Goal: Information Seeking & Learning: Learn about a topic

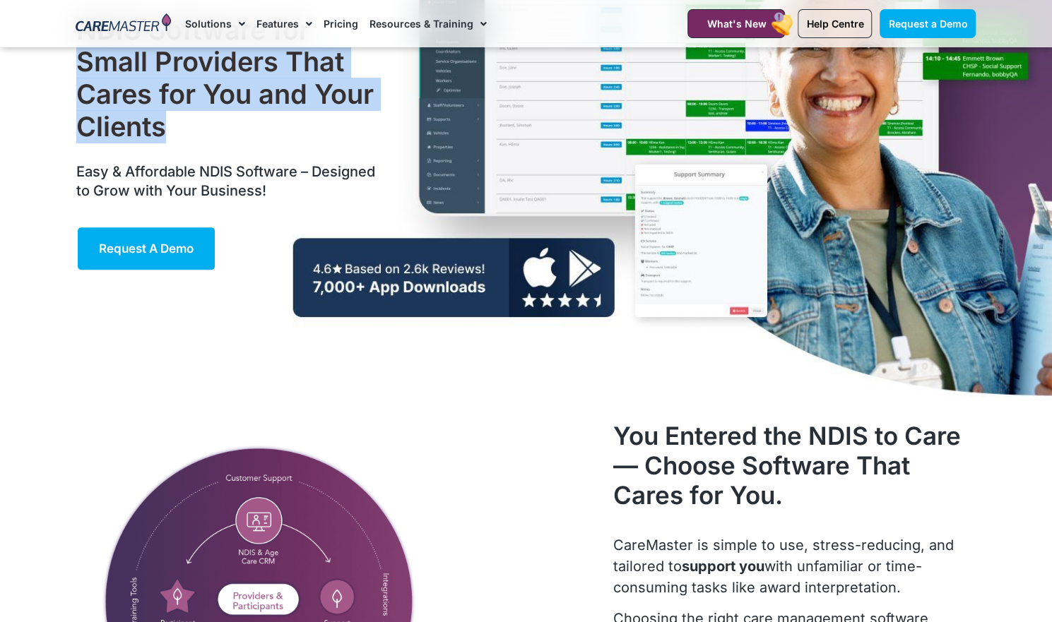
scroll to position [177, 0]
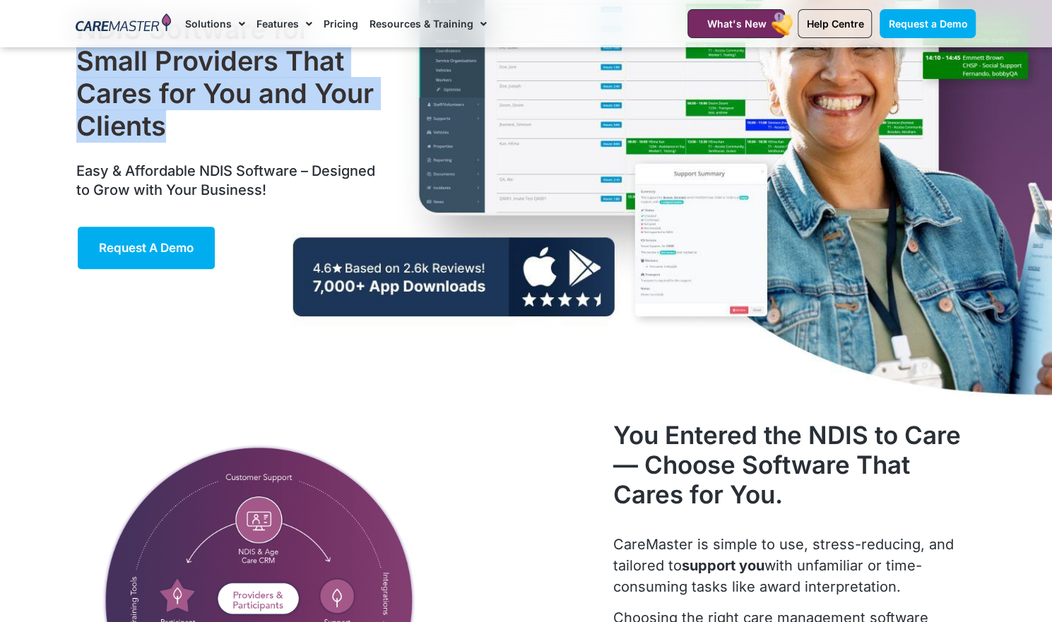
click at [249, 376] on div "NDIS Software for Small Providers That Cares for You and Your Clients Easy & Af…" at bounding box center [526, 142] width 914 height 542
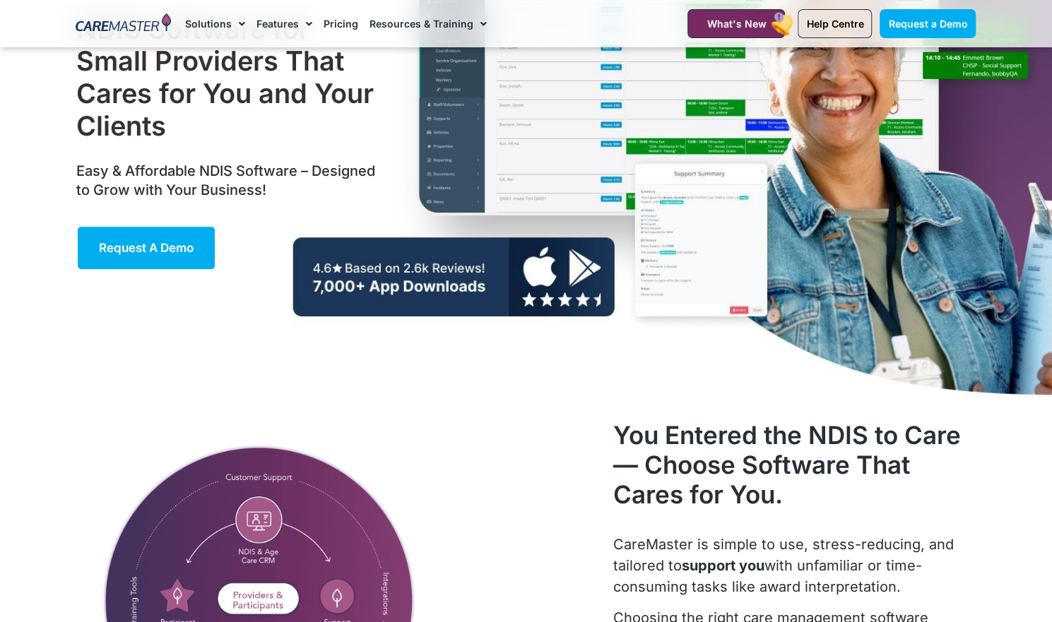
scroll to position [0, 0]
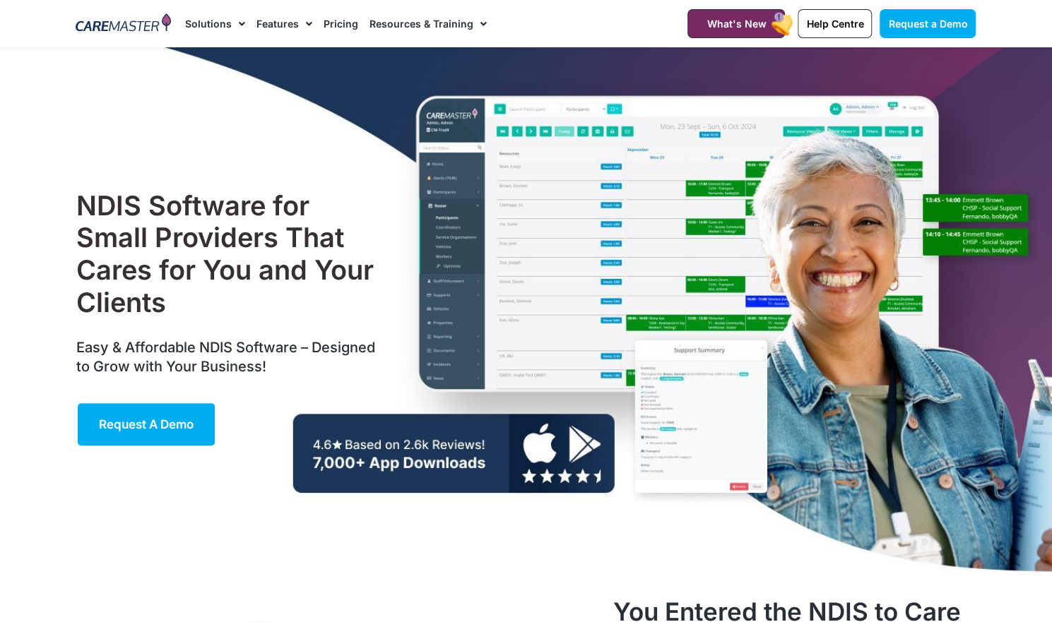
click at [334, 30] on link "Pricing" at bounding box center [341, 23] width 35 height 47
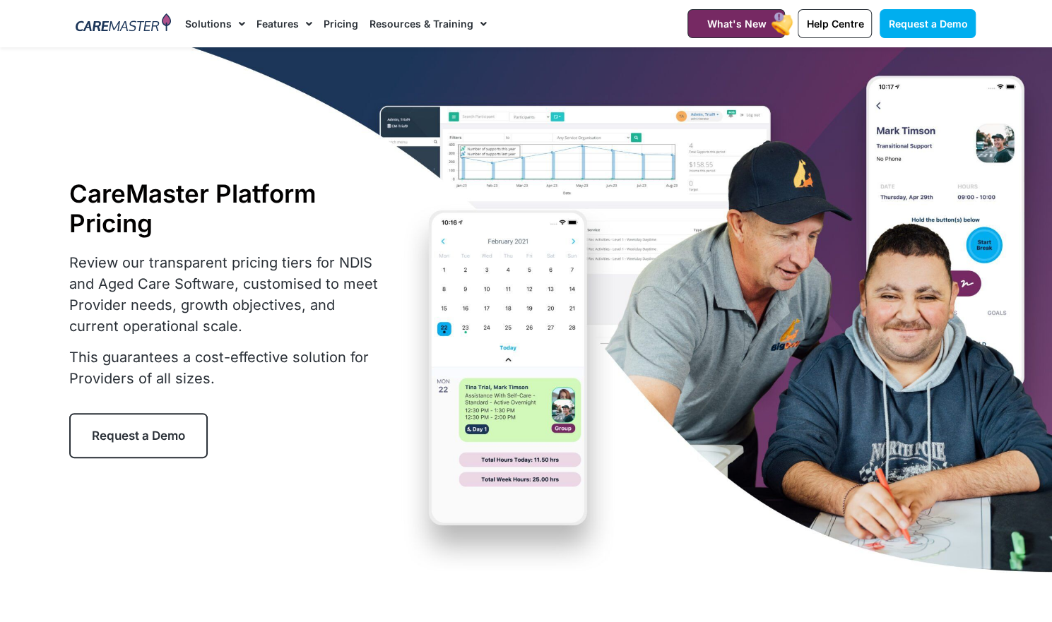
click at [332, 25] on link "Pricing" at bounding box center [341, 23] width 35 height 47
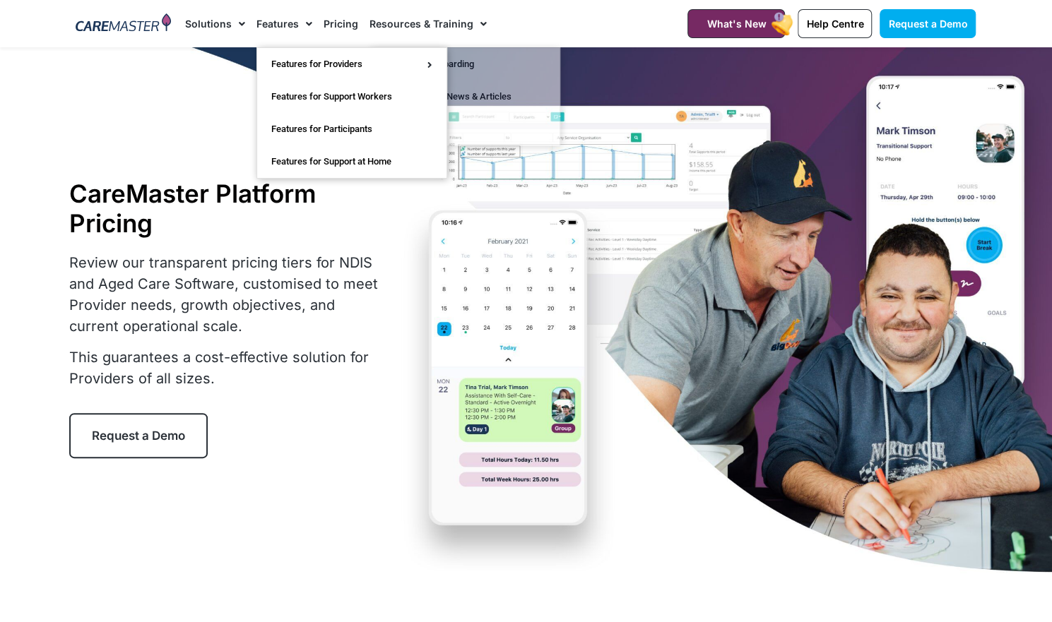
click at [273, 20] on link "Features" at bounding box center [284, 23] width 56 height 47
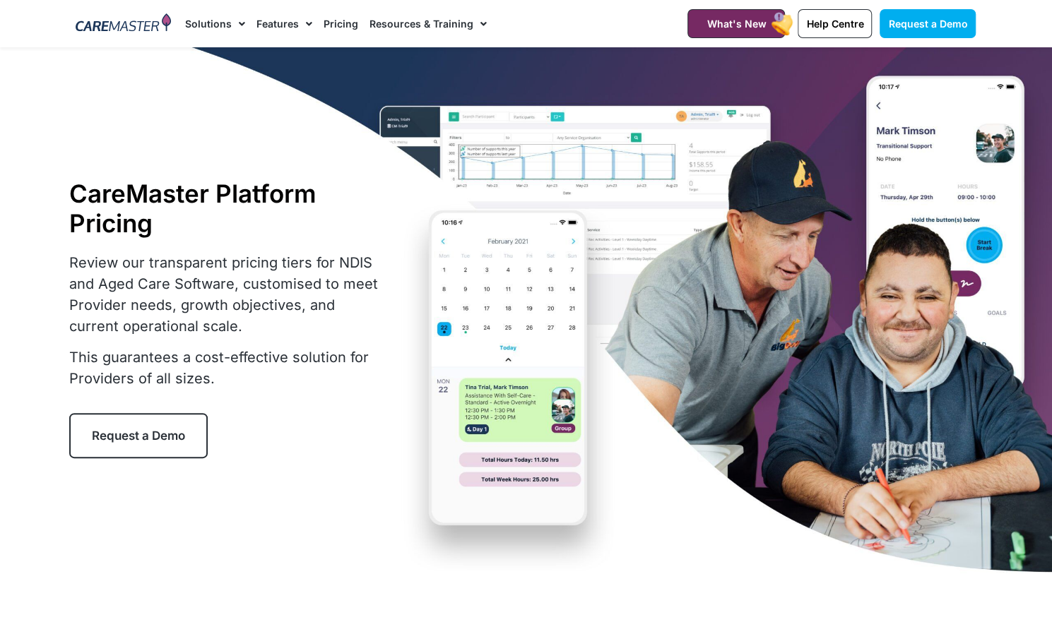
click at [273, 25] on link "Features" at bounding box center [284, 23] width 56 height 47
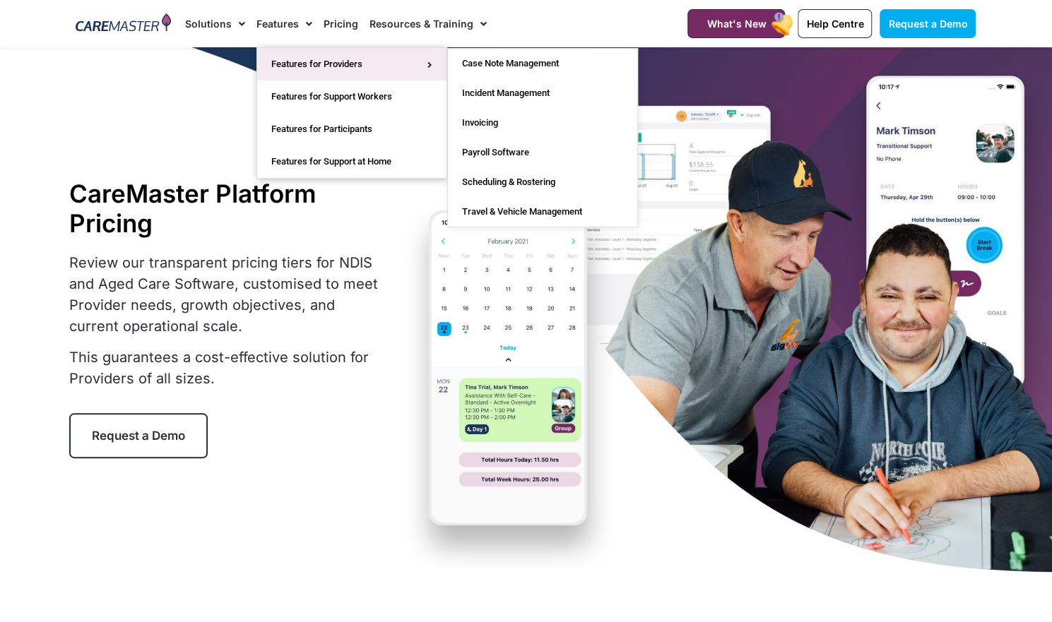
click at [315, 69] on link "Features for Providers" at bounding box center [351, 64] width 189 height 32
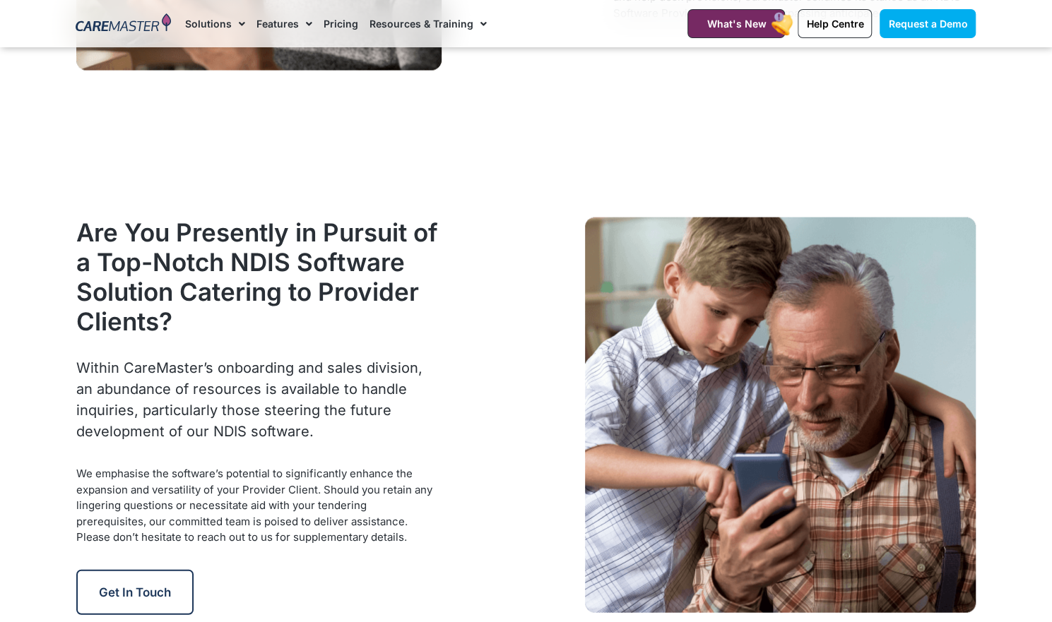
scroll to position [1430, 0]
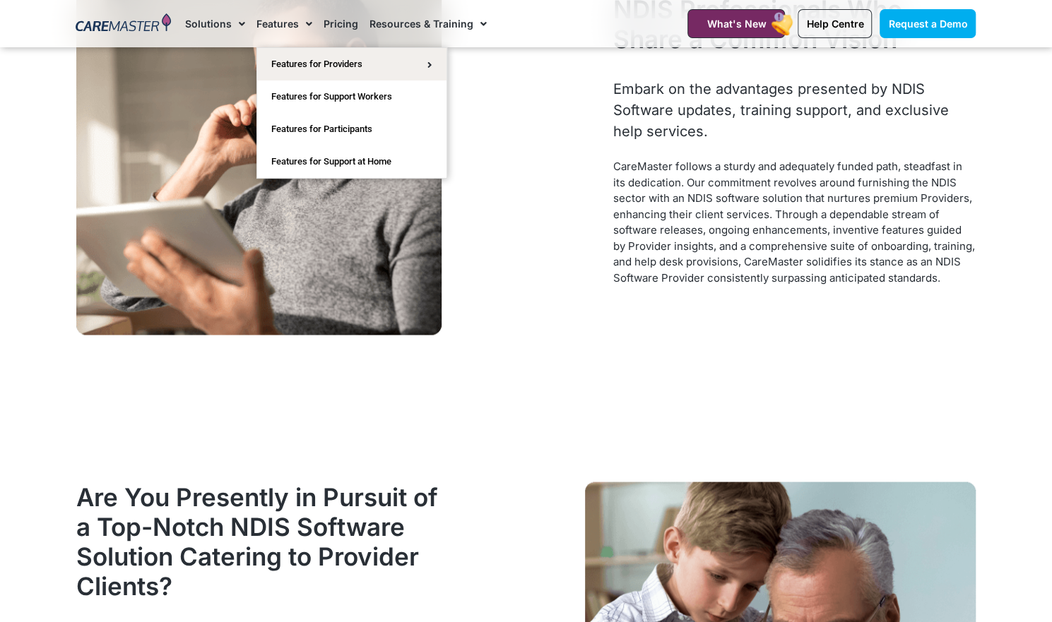
click at [290, 15] on link "Features" at bounding box center [284, 23] width 56 height 47
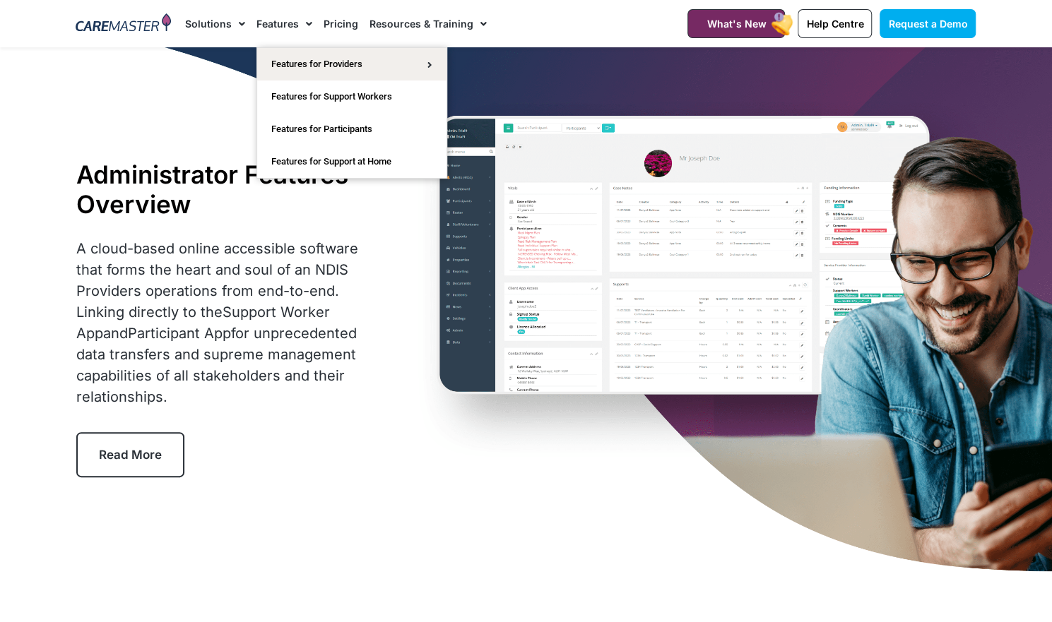
click at [287, 23] on link "Features" at bounding box center [284, 23] width 56 height 47
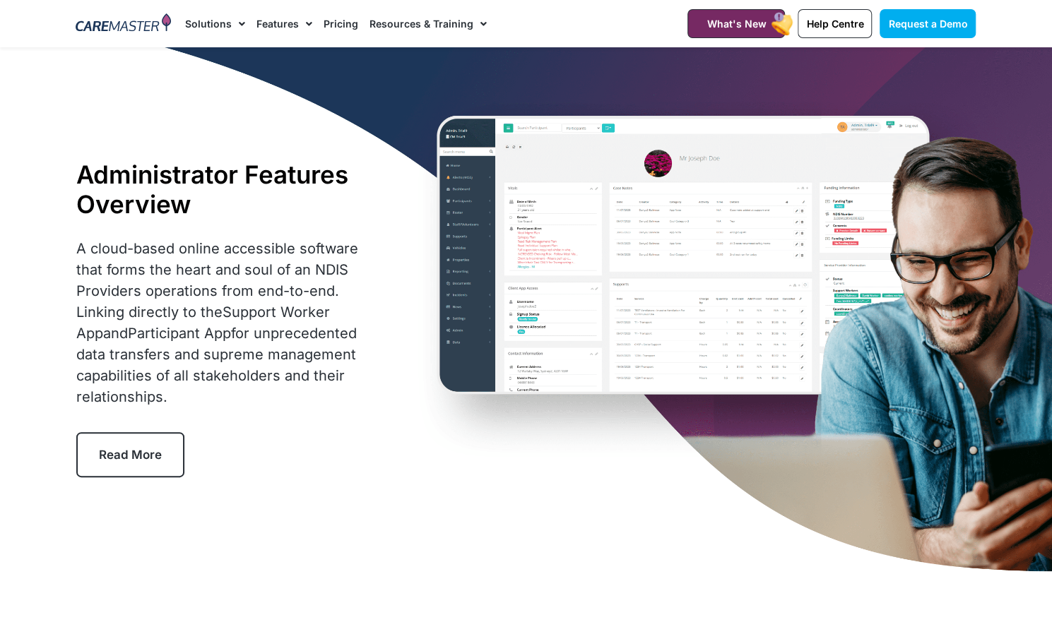
click at [287, 23] on link "Features" at bounding box center [284, 23] width 56 height 47
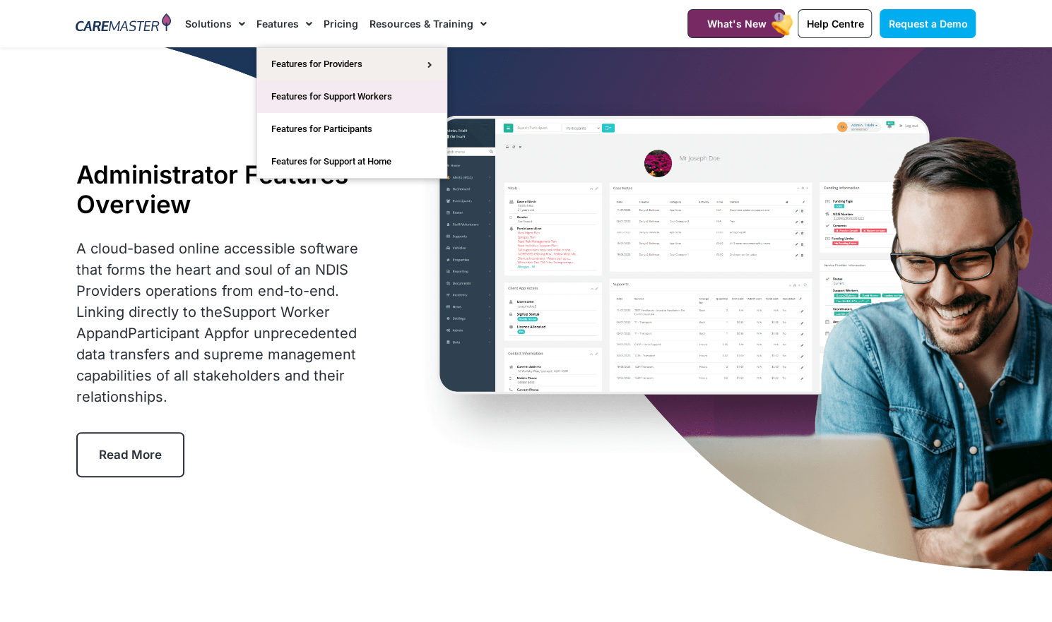
click at [307, 98] on link "Features for Support Workers" at bounding box center [351, 97] width 189 height 32
